Goal: Information Seeking & Learning: Check status

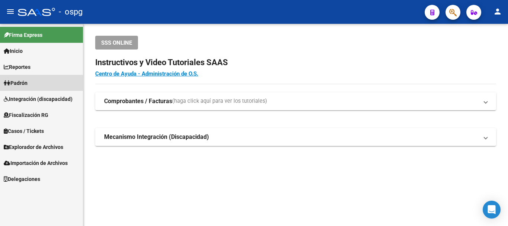
click at [35, 90] on link "Padrón" at bounding box center [41, 83] width 83 height 16
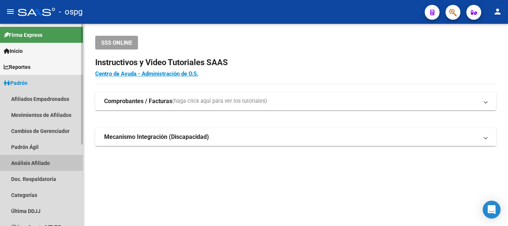
click at [35, 155] on link "Análisis Afiliado" at bounding box center [41, 163] width 83 height 16
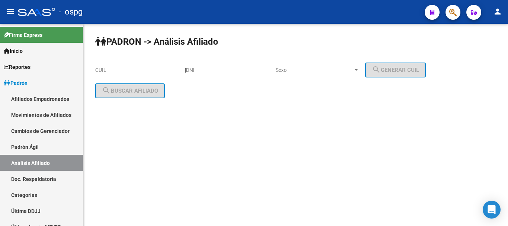
click at [208, 66] on div "DNI" at bounding box center [228, 67] width 84 height 15
paste input "38994959"
type input "38994959"
click at [331, 66] on div "Sexo Sexo" at bounding box center [317, 67] width 84 height 15
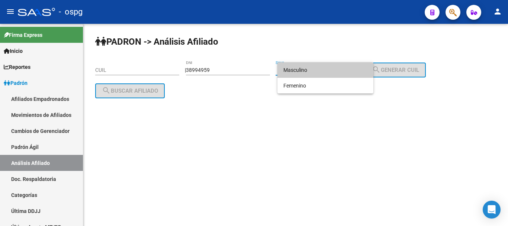
click at [326, 70] on span "Masculino" at bounding box center [325, 70] width 84 height 16
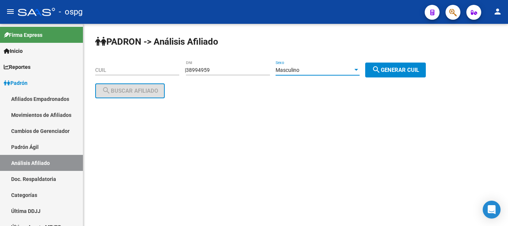
click at [415, 59] on div "PADRON -> Análisis Afiliado CUIL | 38994959 DNI Masculino Sexo search Generar C…" at bounding box center [295, 73] width 424 height 98
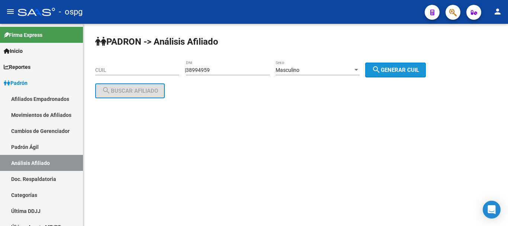
click at [395, 68] on span "search Generar CUIL" at bounding box center [395, 70] width 47 height 7
type input "20-38994959-1"
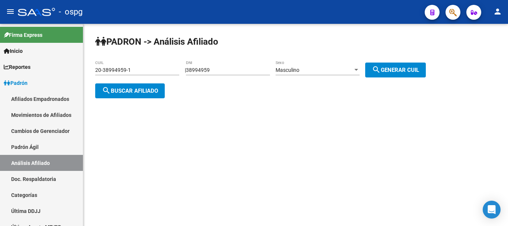
click at [124, 91] on span "search Buscar afiliado" at bounding box center [130, 90] width 56 height 7
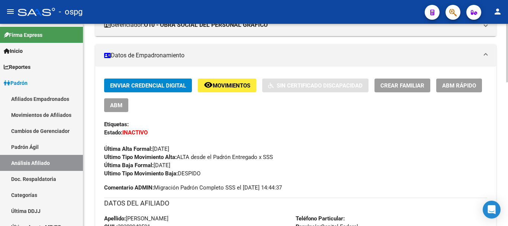
scroll to position [24, 0]
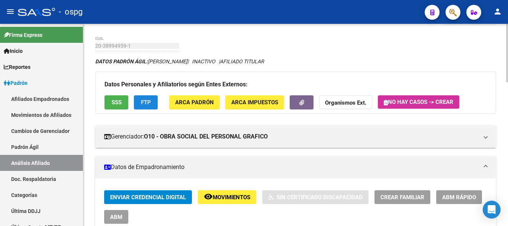
click at [143, 104] on span "FTP" at bounding box center [146, 102] width 10 height 7
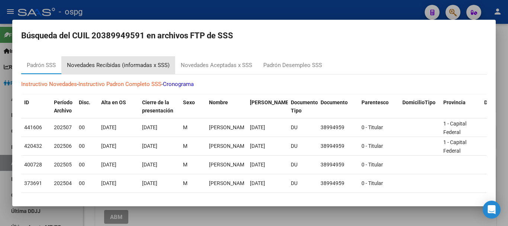
click at [130, 65] on div "Novedades Recibidas (informadas x SSS)" at bounding box center [118, 65] width 103 height 9
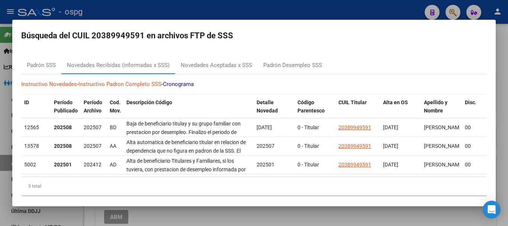
click at [305, 6] on div at bounding box center [254, 113] width 508 height 226
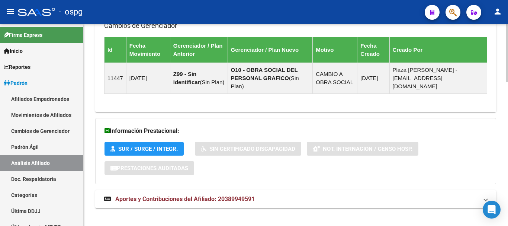
drag, startPoint x: 243, startPoint y: 184, endPoint x: 277, endPoint y: 174, distance: 35.4
click at [245, 190] on mat-expansion-panel-header "Aportes y Contribuciones del Afiliado: 20389949591" at bounding box center [295, 199] width 401 height 18
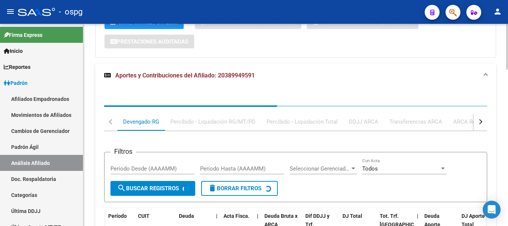
scroll to position [686, 0]
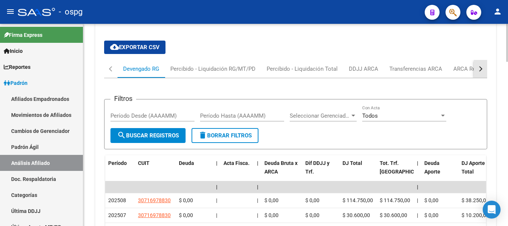
click at [476, 61] on button "button" at bounding box center [479, 69] width 13 height 18
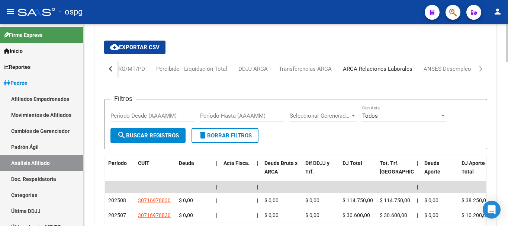
click at [387, 65] on div "ARCA Relaciones Laborales" at bounding box center [377, 69] width 69 height 8
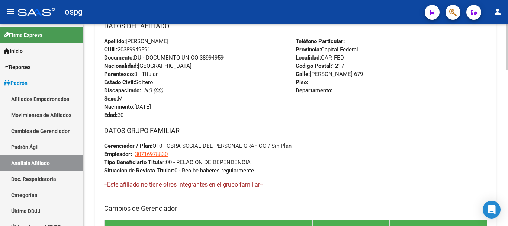
scroll to position [0, 0]
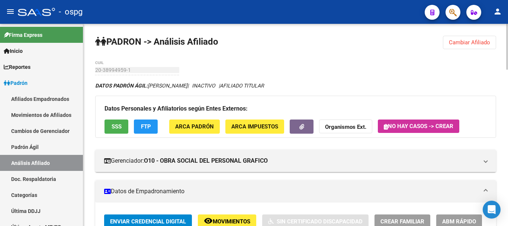
click at [507, 1] on div "menu - ospg person Firma Express Inicio Calendario SSS Instructivos Contacto OS…" at bounding box center [254, 113] width 508 height 226
drag, startPoint x: 478, startPoint y: 42, endPoint x: 362, endPoint y: 42, distance: 116.3
click at [478, 42] on span "Cambiar Afiliado" at bounding box center [469, 42] width 41 height 7
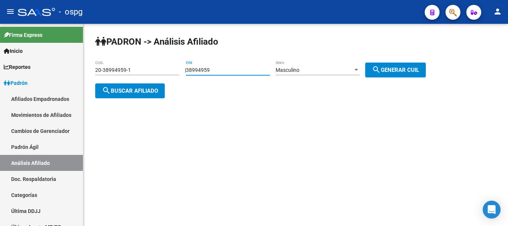
drag, startPoint x: 212, startPoint y: 72, endPoint x: 149, endPoint y: 75, distance: 63.2
click at [149, 75] on app-analisis-afiliado "PADRON -> Análisis Afiliado 20-38994959-1 CUIL | 38994959 DNI Masculino Sexo se…" at bounding box center [263, 80] width 336 height 27
type input "93000878"
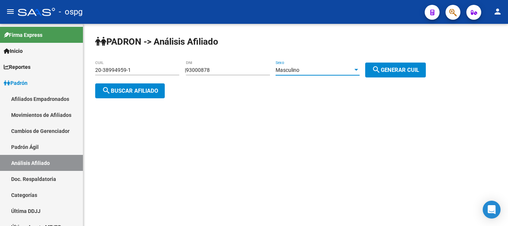
click at [313, 70] on div "Masculino" at bounding box center [313, 70] width 77 height 6
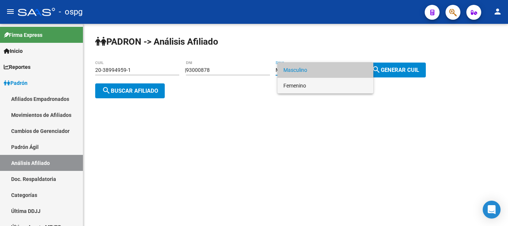
drag, startPoint x: 308, startPoint y: 85, endPoint x: 386, endPoint y: 69, distance: 79.7
click at [310, 85] on span "Femenino" at bounding box center [325, 86] width 84 height 16
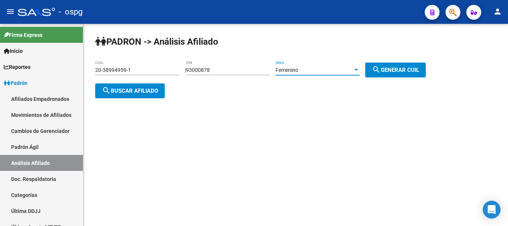
click at [403, 65] on button "search Generar CUIL" at bounding box center [395, 69] width 61 height 15
type input "27-93000878-3"
click at [132, 97] on button "search Buscar afiliado" at bounding box center [129, 90] width 69 height 15
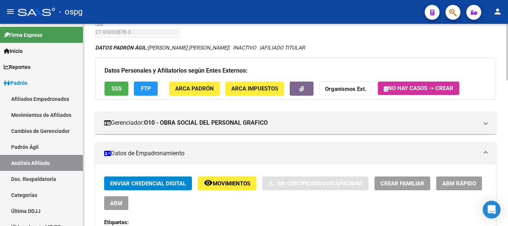
scroll to position [37, 0]
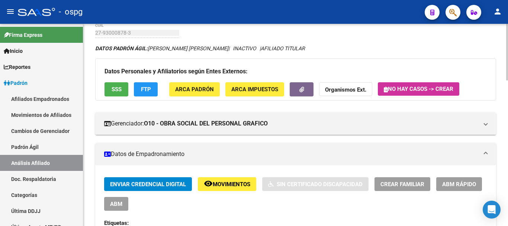
click at [149, 86] on span "FTP" at bounding box center [146, 89] width 10 height 7
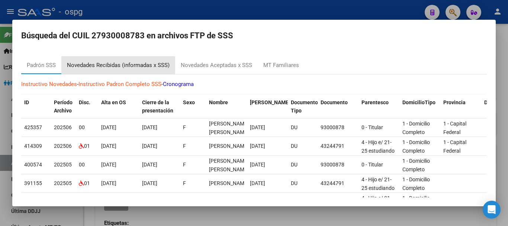
click at [126, 70] on div "Novedades Recibidas (informadas x SSS)" at bounding box center [118, 65] width 114 height 18
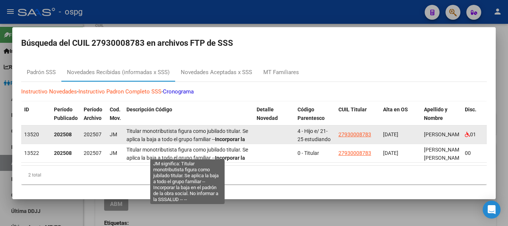
drag, startPoint x: 130, startPoint y: 126, endPoint x: 226, endPoint y: 124, distance: 96.3
click at [226, 128] on span "Titular monotributista figura como jubilado titular. Se aplica la baja a todo e…" at bounding box center [187, 143] width 122 height 31
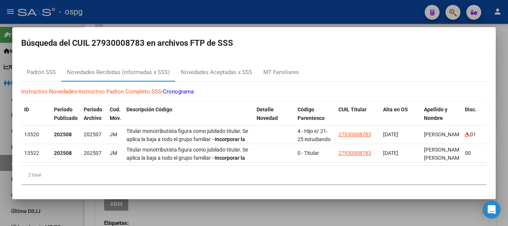
click at [332, 64] on div "Padrón SSS Novedades Recibidas (informadas x SSS) Novedades Aceptadas x SSS MT …" at bounding box center [253, 73] width 465 height 18
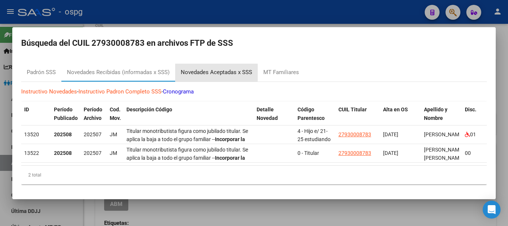
click at [207, 68] on div "Novedades Aceptadas x SSS" at bounding box center [216, 72] width 71 height 9
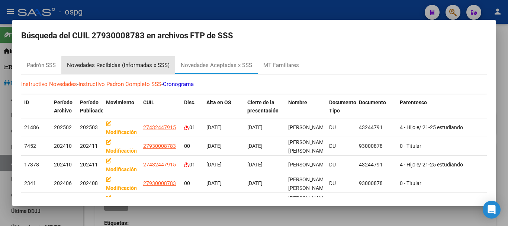
click at [129, 66] on div "Novedades Recibidas (informadas x SSS)" at bounding box center [118, 65] width 103 height 9
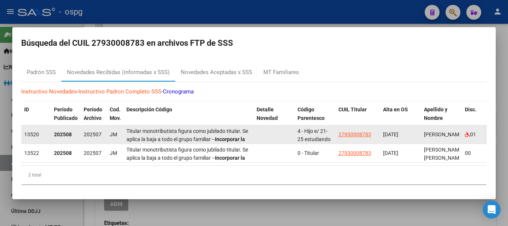
drag, startPoint x: 165, startPoint y: 127, endPoint x: 255, endPoint y: 131, distance: 90.4
click at [252, 133] on datatable-body-cell "Titular monotributista figura como jubilado titular. Se aplica la baja a todo e…" at bounding box center [188, 134] width 130 height 18
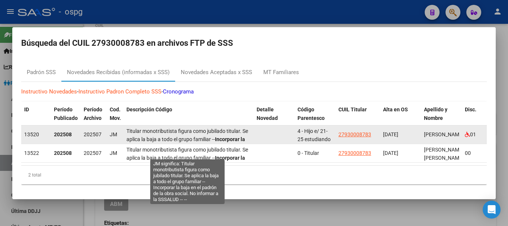
click at [195, 128] on span "Titular monotributista figura como jubilado titular. Se aplica la baja a todo e…" at bounding box center [187, 143] width 122 height 31
drag, startPoint x: 127, startPoint y: 126, endPoint x: 237, endPoint y: 127, distance: 109.6
click at [237, 128] on span "Titular monotributista figura como jubilado titular. Se aplica la baja a todo e…" at bounding box center [187, 143] width 122 height 31
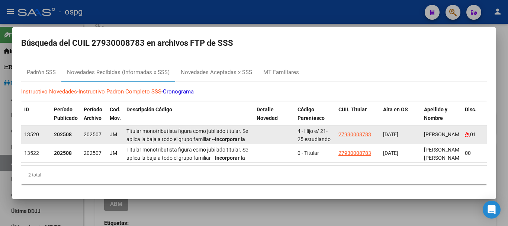
click at [242, 128] on span "Titular monotributista figura como jubilado titular. Se aplica la baja a todo e…" at bounding box center [187, 143] width 122 height 31
drag, startPoint x: 127, startPoint y: 129, endPoint x: 250, endPoint y: 135, distance: 122.4
click at [250, 135] on div "Titular monotributista figura como jubilado titular. Se aplica la baja a todo e…" at bounding box center [188, 134] width 124 height 16
click at [252, 133] on datatable-body-cell "Titular monotributista figura como jubilado titular. Se aplica la baja a todo e…" at bounding box center [188, 134] width 130 height 18
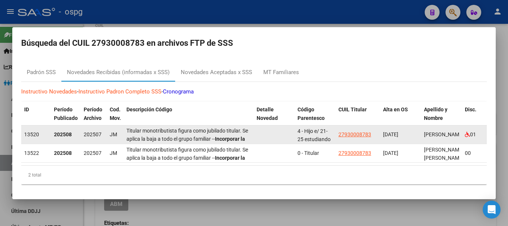
scroll to position [0, 0]
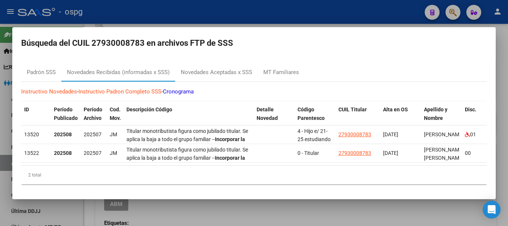
click at [303, 96] on div "Instructivo Novedades - Instructivo Padron Completo SSS - Cronograma ID Período…" at bounding box center [253, 136] width 465 height 108
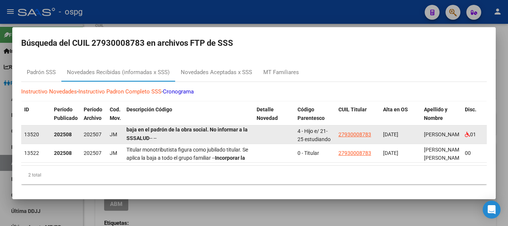
scroll to position [0, 0]
drag, startPoint x: 127, startPoint y: 127, endPoint x: 257, endPoint y: 137, distance: 130.1
click at [254, 135] on datatable-body-cell at bounding box center [273, 134] width 41 height 18
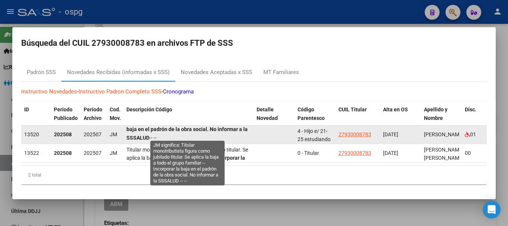
click at [241, 124] on strong "Incorporar la baja en el padrón de la obra social. No informar a la SSSALUD" at bounding box center [186, 128] width 121 height 23
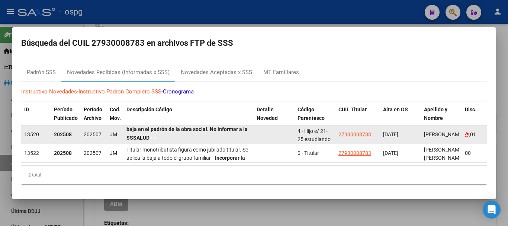
drag, startPoint x: 126, startPoint y: 126, endPoint x: 240, endPoint y: 137, distance: 114.6
click at [240, 137] on div "Titular monotributista figura como jubilado titular. Se aplica la baja a todo e…" at bounding box center [188, 134] width 124 height 16
click at [241, 136] on div "Titular monotributista figura como jubilado titular. Se aplica la baja a todo e…" at bounding box center [188, 134] width 124 height 16
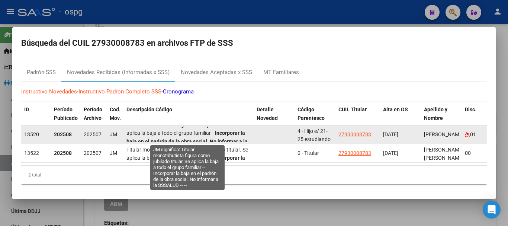
scroll to position [0, 0]
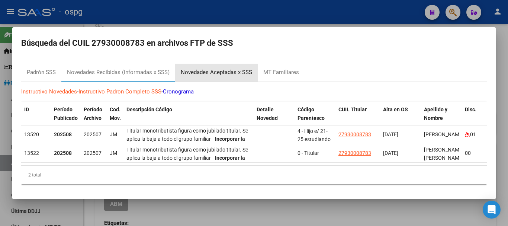
click at [233, 68] on div "Novedades Aceptadas x SSS" at bounding box center [216, 72] width 71 height 9
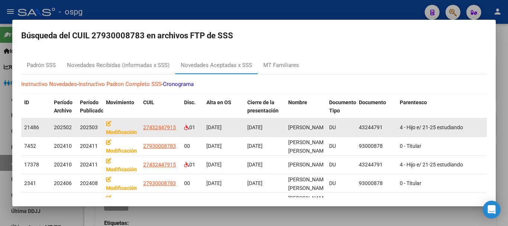
drag, startPoint x: 86, startPoint y: 126, endPoint x: 326, endPoint y: 122, distance: 239.7
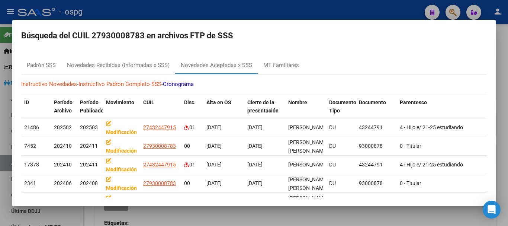
click at [361, 68] on div "Padrón SSS Novedades Recibidas (informadas x SSS) Novedades Aceptadas x SSS MT …" at bounding box center [253, 65] width 465 height 18
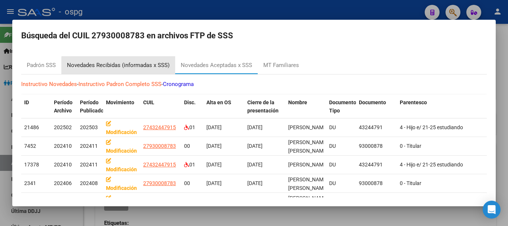
click at [129, 67] on div "Novedades Recibidas (informadas x SSS)" at bounding box center [118, 65] width 103 height 9
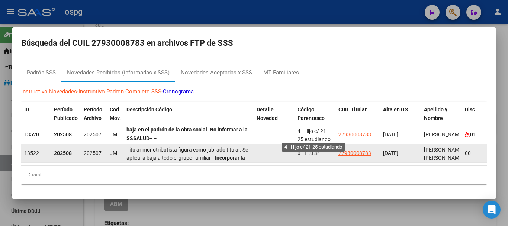
scroll to position [0, 0]
drag, startPoint x: 126, startPoint y: 126, endPoint x: 279, endPoint y: 142, distance: 154.3
click at [282, 144] on datatable-scroller "13520 202508 202507 JM Titular monotributista figura como jubilado titular. Se …" at bounding box center [253, 143] width 465 height 37
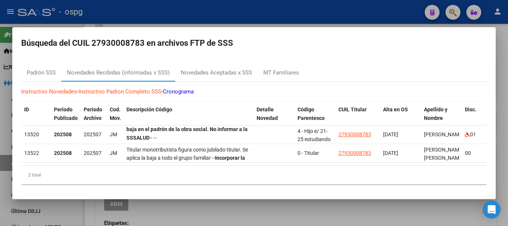
click at [282, 41] on h2 "Búsqueda del CUIL 27930008783 en archivos FTP de SSS" at bounding box center [253, 43] width 465 height 14
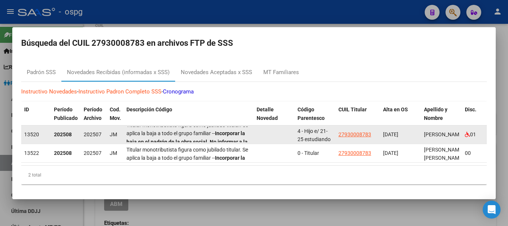
scroll to position [0, 0]
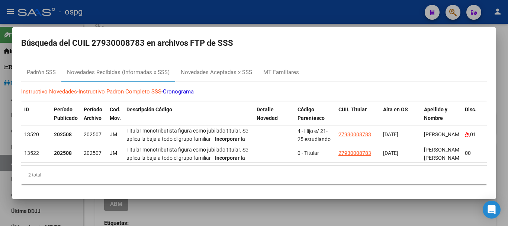
click at [210, 5] on div at bounding box center [254, 113] width 508 height 226
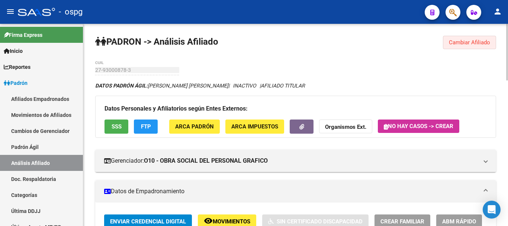
click at [466, 38] on button "Cambiar Afiliado" at bounding box center [469, 42] width 53 height 13
